Goal: Task Accomplishment & Management: Complete application form

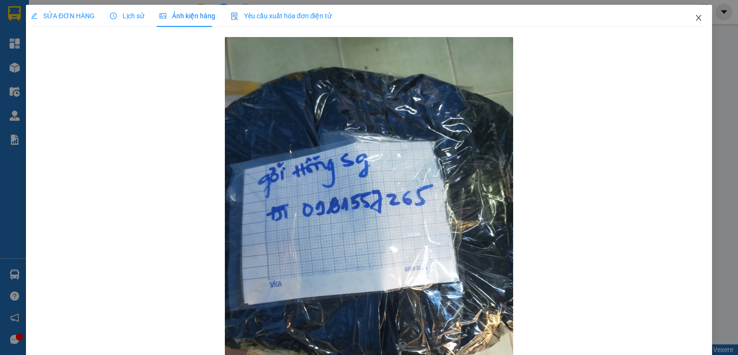
click at [695, 18] on icon "close" at bounding box center [699, 18] width 8 height 8
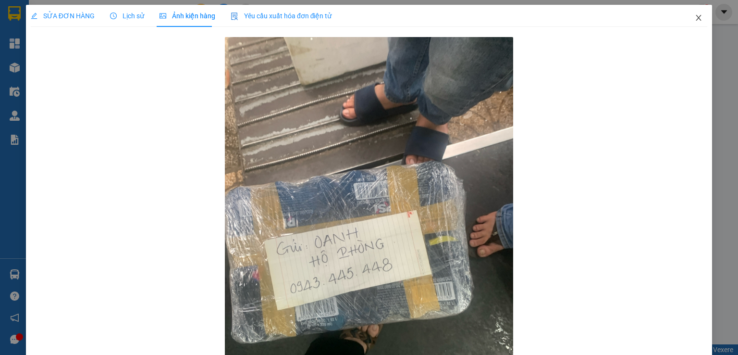
click at [695, 20] on icon "close" at bounding box center [699, 18] width 8 height 8
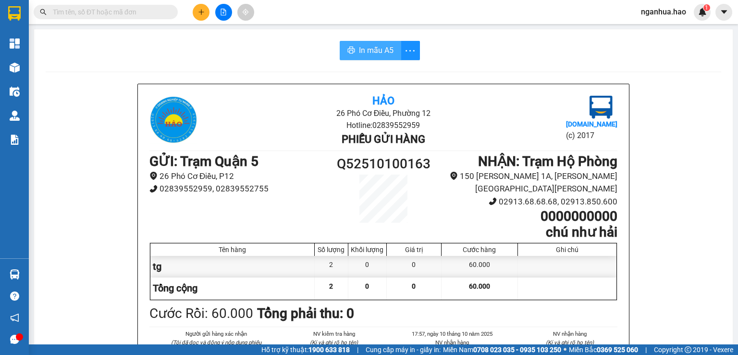
click at [369, 50] on span "In mẫu A5" at bounding box center [376, 50] width 35 height 12
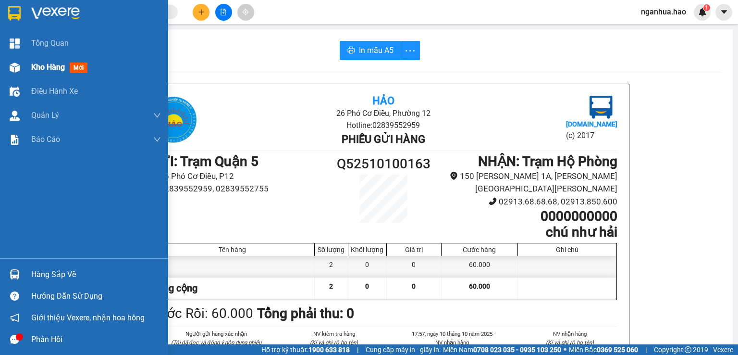
click at [44, 67] on span "Kho hàng" at bounding box center [48, 66] width 34 height 9
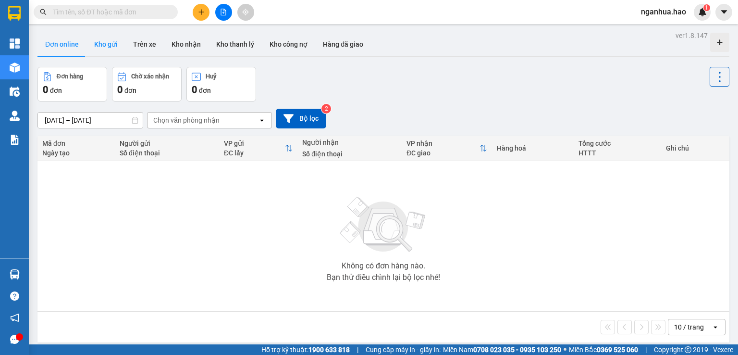
click at [111, 45] on button "Kho gửi" at bounding box center [105, 44] width 39 height 23
type input "13/10/2025 – 15/10/2025"
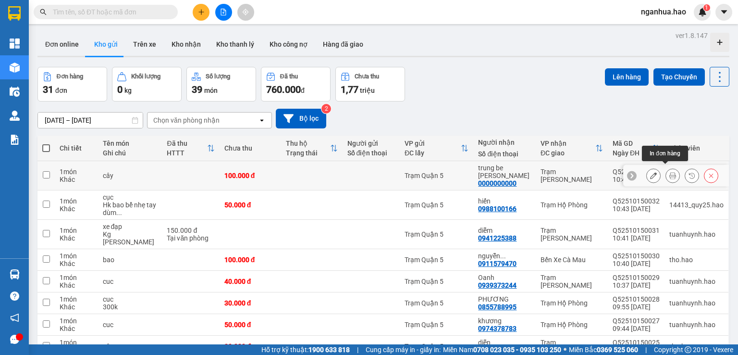
click at [669, 172] on icon at bounding box center [672, 175] width 7 height 7
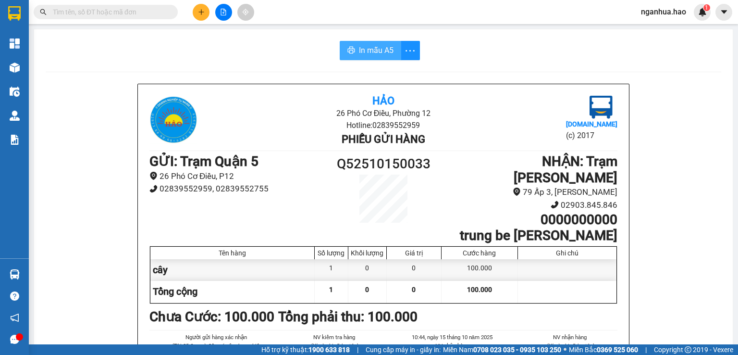
click at [361, 44] on span "In mẫu A5" at bounding box center [376, 50] width 35 height 12
click at [359, 52] on span "In mẫu A5" at bounding box center [376, 50] width 35 height 12
click at [411, 53] on icon "more" at bounding box center [410, 51] width 12 height 12
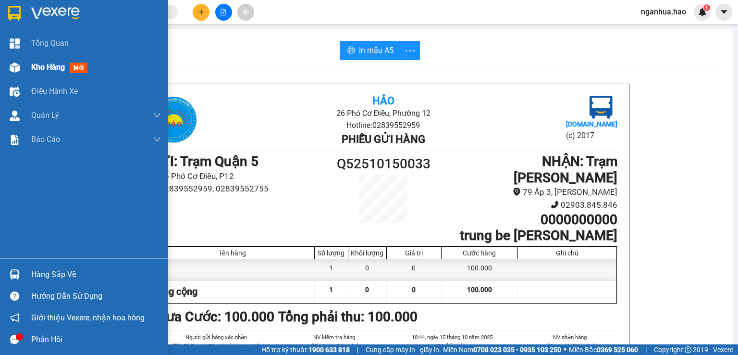
click at [26, 70] on div "Kho hàng mới" at bounding box center [84, 67] width 168 height 24
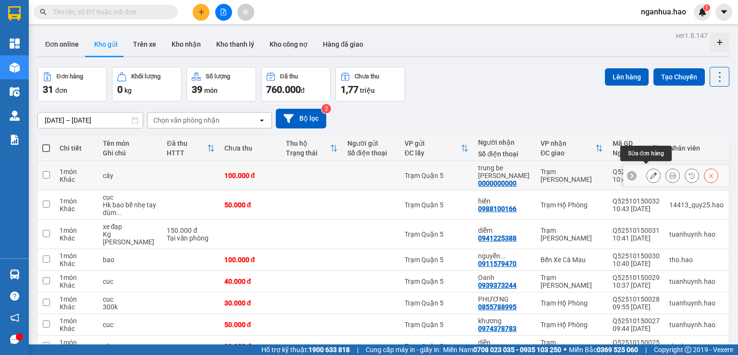
click at [647, 174] on button at bounding box center [653, 175] width 13 height 17
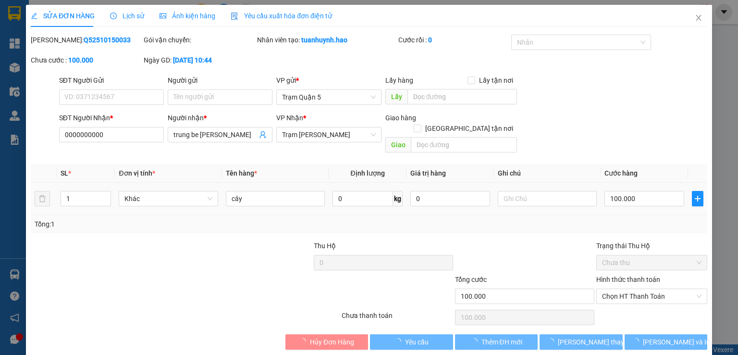
type input "0000000000"
type input "trung be Tam"
type input "100.000"
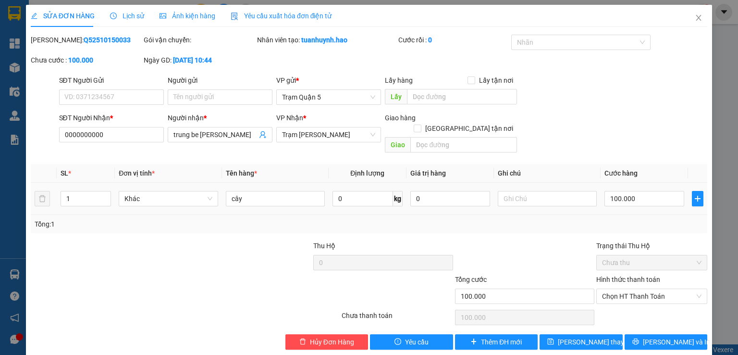
click at [270, 18] on span "Yêu cầu xuất hóa đơn điện tử" at bounding box center [281, 16] width 101 height 8
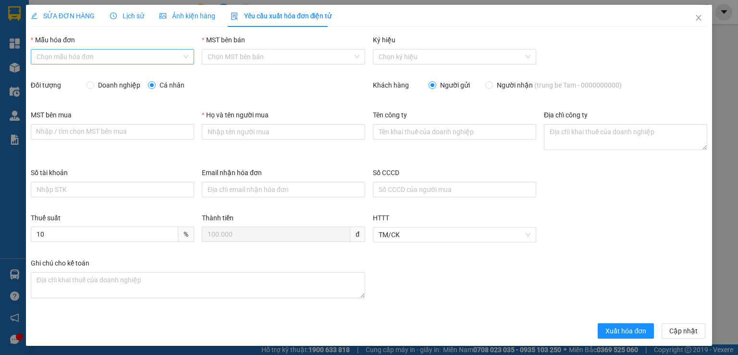
click at [124, 58] on input "Mẫu hóa đơn" at bounding box center [109, 56] width 145 height 14
click at [77, 79] on div "CÔNG TY" at bounding box center [111, 76] width 150 height 11
type input "8"
click at [127, 89] on span "Doanh nghiệp" at bounding box center [119, 85] width 50 height 11
click at [93, 88] on input "Doanh nghiệp" at bounding box center [89, 84] width 7 height 7
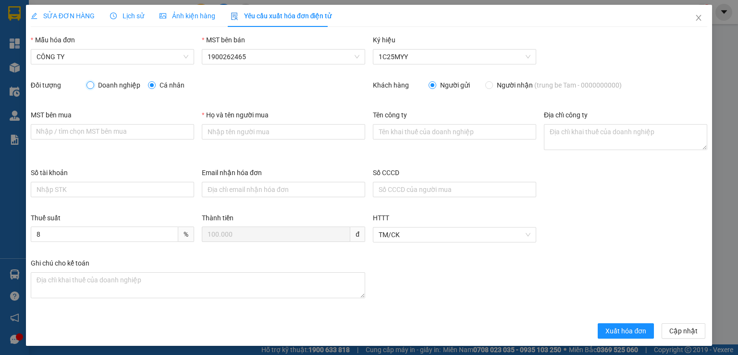
radio input "true"
radio input "false"
click at [138, 135] on input "MST bên mua" at bounding box center [112, 131] width 163 height 15
click at [258, 136] on input "Họ và tên người mua" at bounding box center [283, 131] width 163 height 15
click at [423, 135] on input "Tên công ty" at bounding box center [454, 131] width 163 height 15
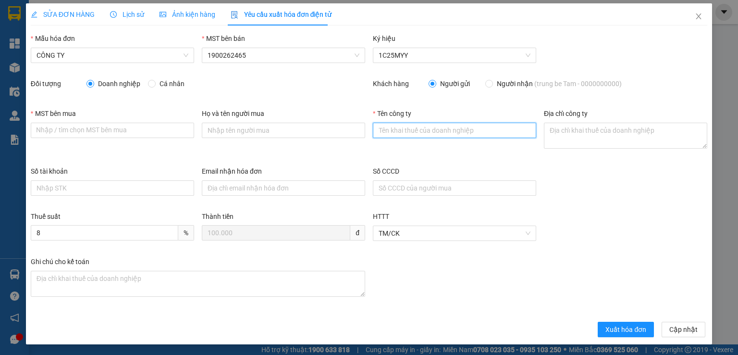
scroll to position [2, 0]
click at [695, 16] on icon "close" at bounding box center [699, 16] width 8 height 8
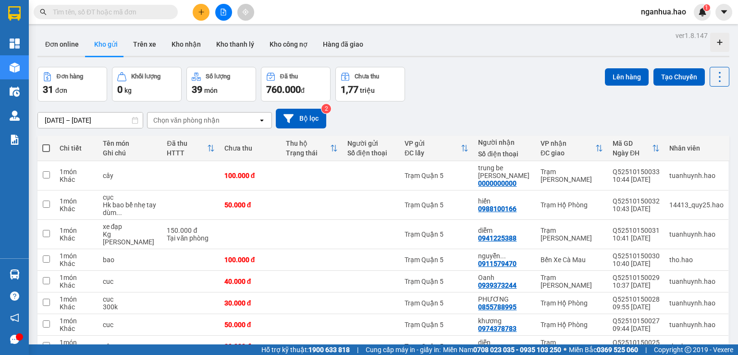
click at [148, 4] on div "Kết quả tìm kiếm ( 0 ) Bộ lọc No Data" at bounding box center [93, 12] width 187 height 17
click at [145, 13] on input "text" at bounding box center [109, 12] width 113 height 11
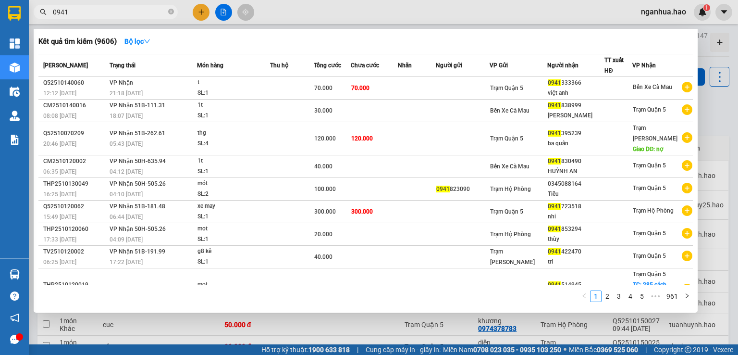
type input "0941"
